Goal: Check status: Check status

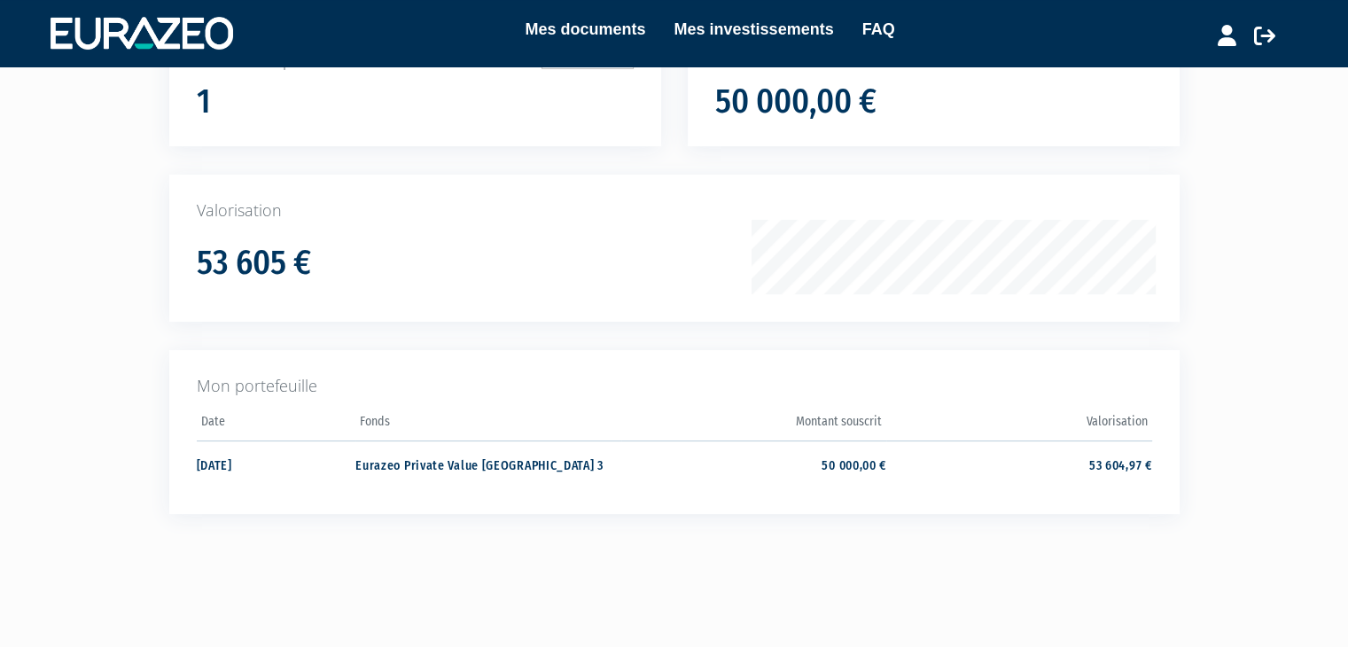
scroll to position [177, 0]
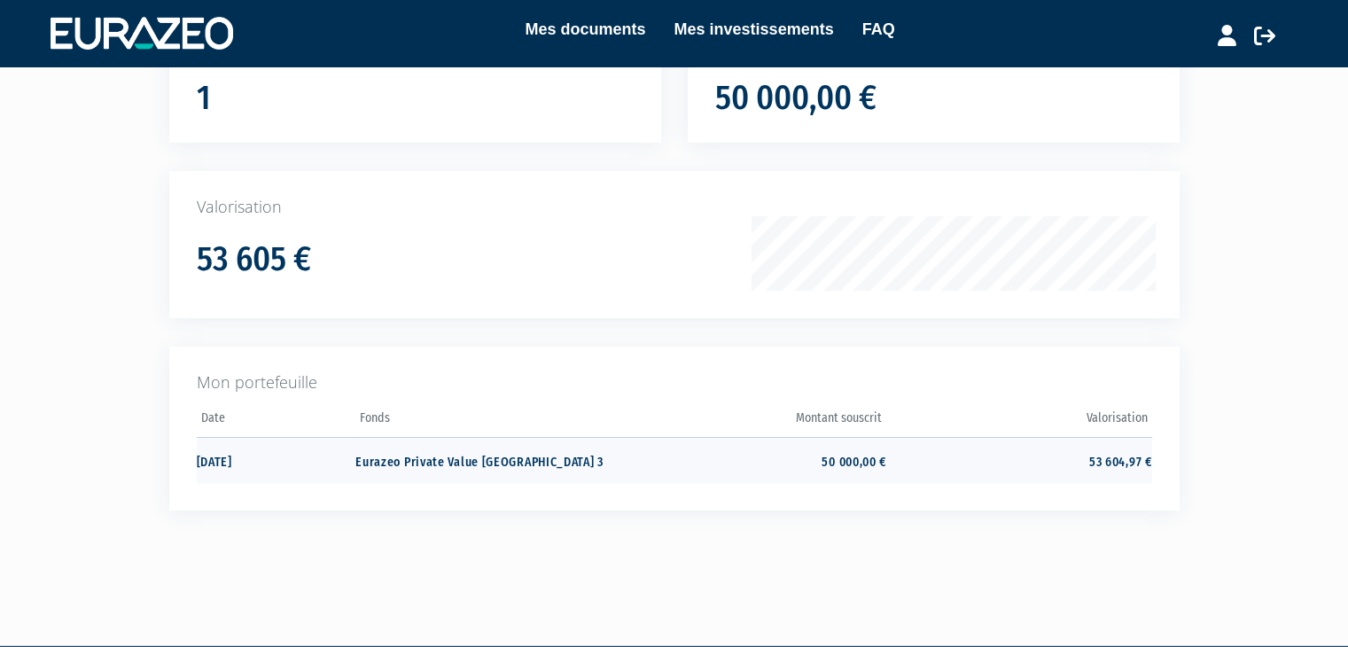
click at [420, 459] on td "Eurazeo Private Value Europe 3" at bounding box center [487, 460] width 265 height 47
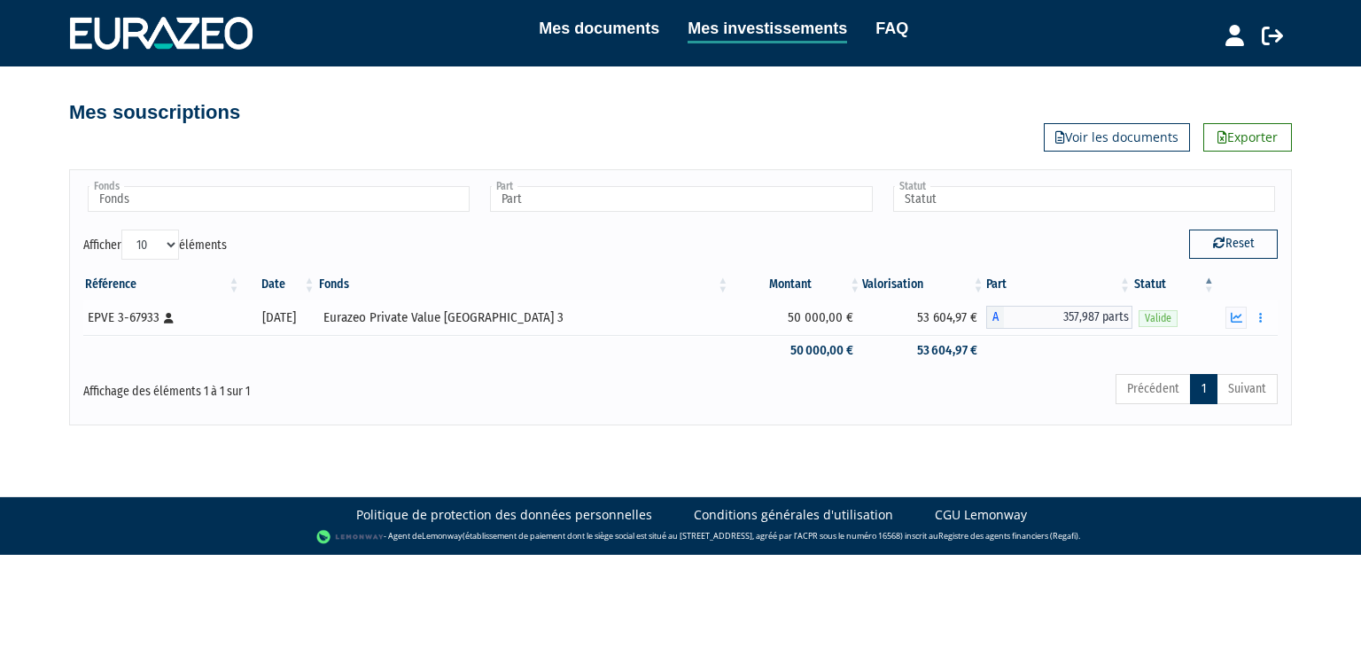
click at [144, 312] on div "EPVE 3-67933 [Français] Personne physique" at bounding box center [162, 317] width 148 height 19
click at [126, 327] on td "EPVE 3-67933 [Français] Personne physique" at bounding box center [162, 317] width 159 height 35
click at [303, 300] on td "[DATE]" at bounding box center [279, 317] width 75 height 35
click at [1086, 132] on link "Voir les documents" at bounding box center [1117, 137] width 146 height 28
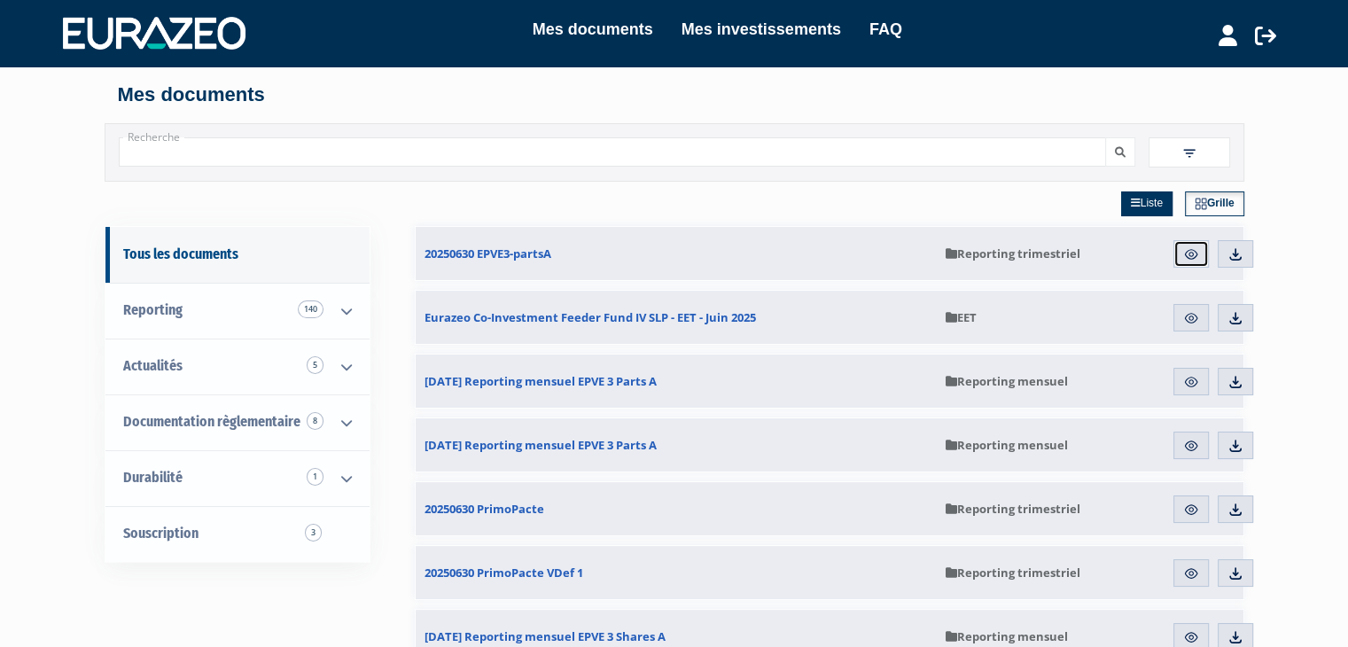
click at [1190, 249] on img at bounding box center [1191, 254] width 16 height 16
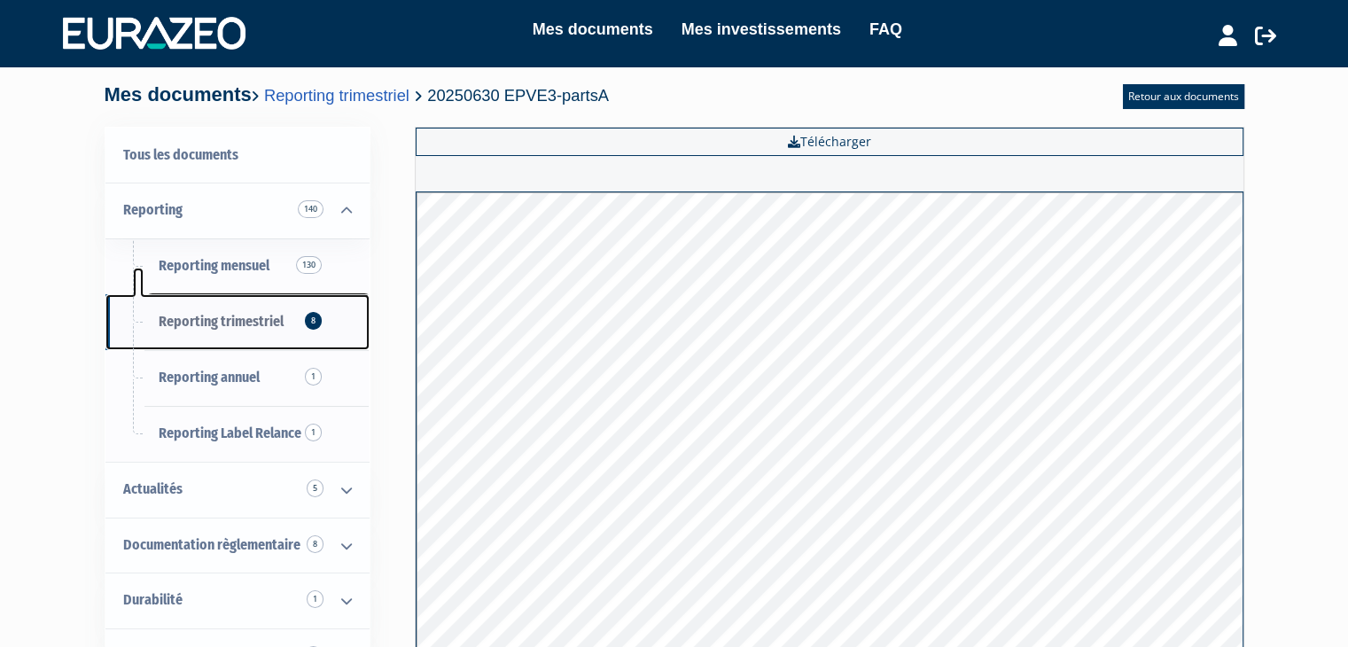
click at [209, 316] on span "Reporting trimestriel 8" at bounding box center [221, 321] width 125 height 17
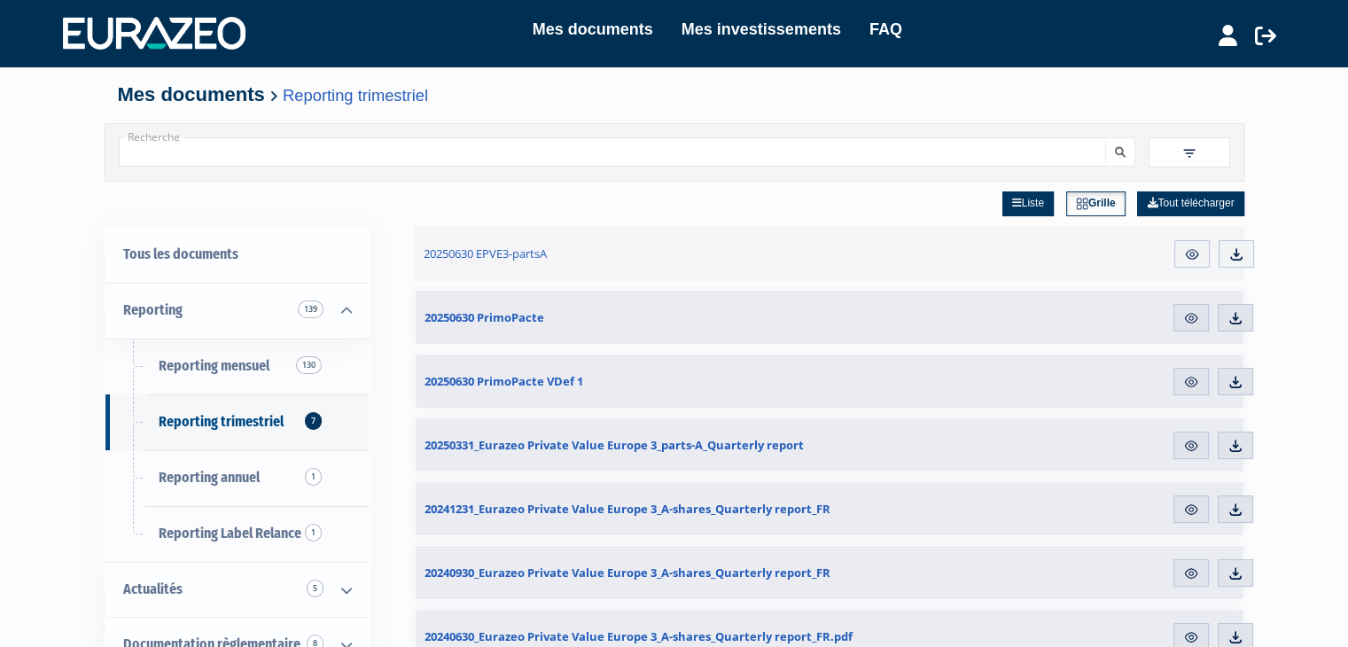
drag, startPoint x: 362, startPoint y: 219, endPoint x: 368, endPoint y: 208, distance: 11.9
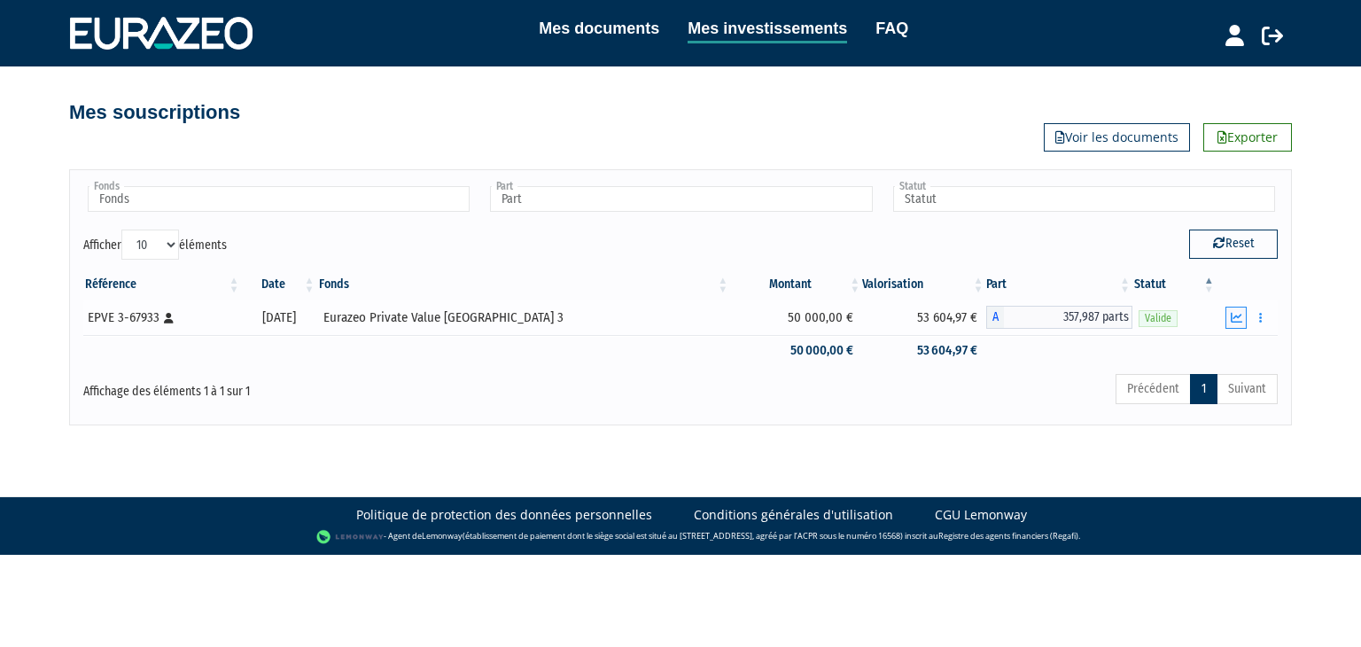
click at [1238, 315] on icon "button" at bounding box center [1237, 318] width 12 height 12
